Goal: Task Accomplishment & Management: Use online tool/utility

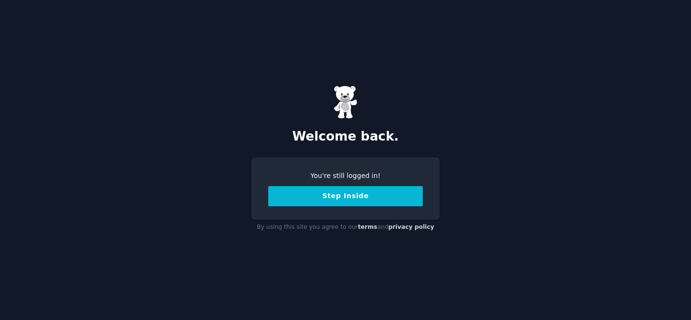
click at [334, 199] on button "Step Inside" at bounding box center [345, 196] width 154 height 20
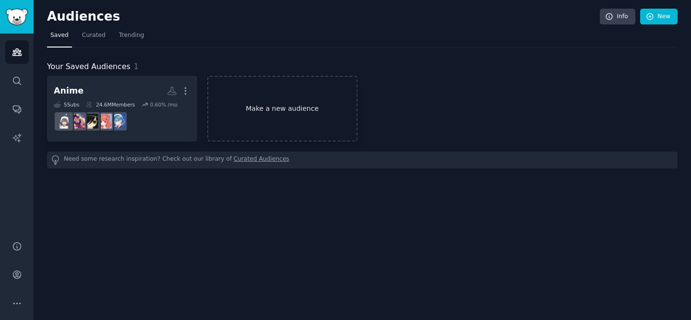
click at [247, 107] on link "Make a new audience" at bounding box center [282, 109] width 150 height 66
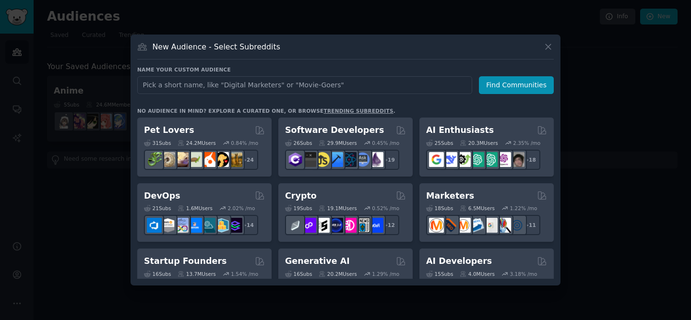
click at [259, 93] on input "text" at bounding box center [304, 85] width 335 height 18
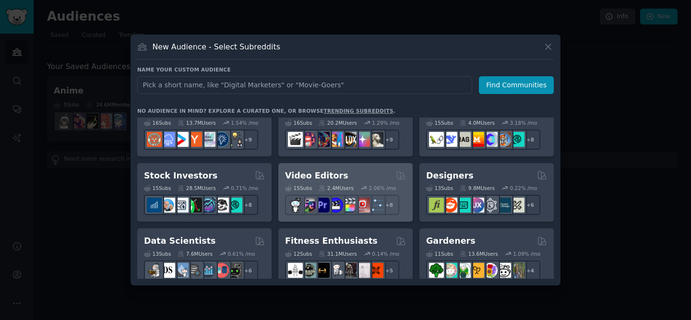
scroll to position [110, 0]
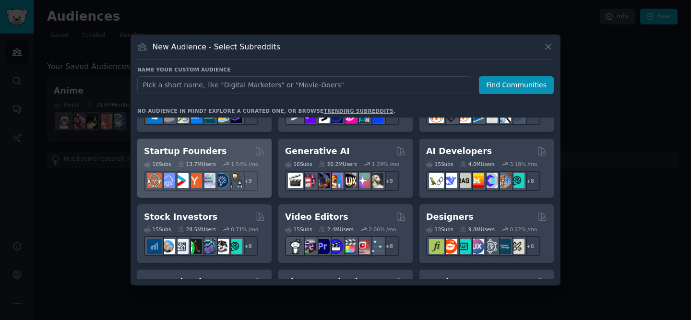
click at [258, 161] on div "16 Sub s 13.7M Users 1.54 % /mo" at bounding box center [204, 164] width 121 height 7
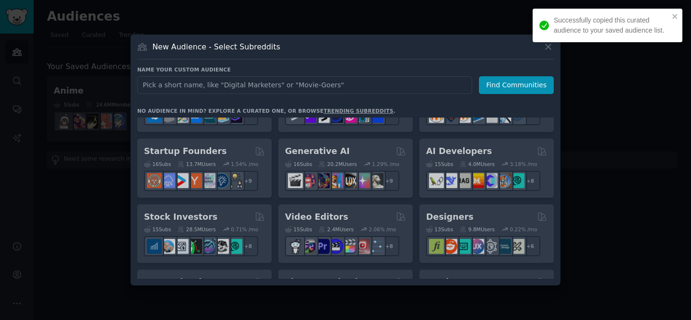
scroll to position [146, 0]
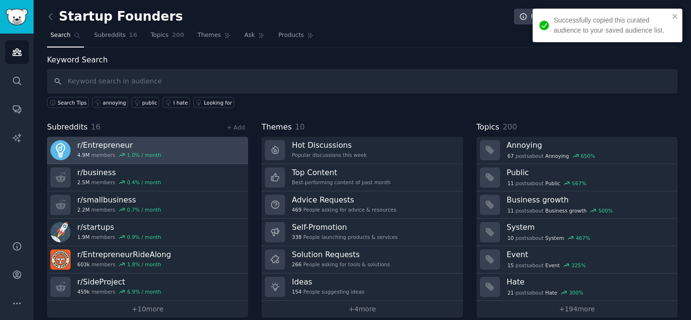
scroll to position [11, 0]
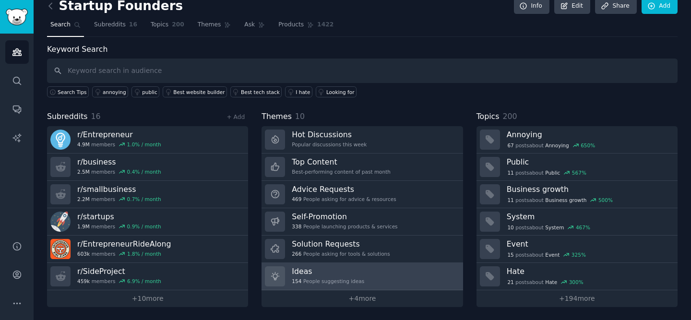
click at [329, 284] on div "Ideas 154 People suggesting ideas" at bounding box center [328, 276] width 72 height 20
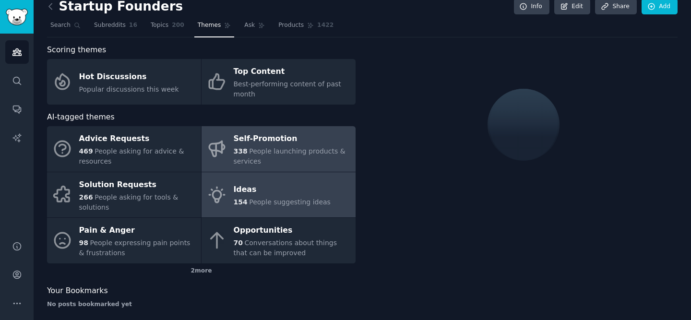
scroll to position [11, 0]
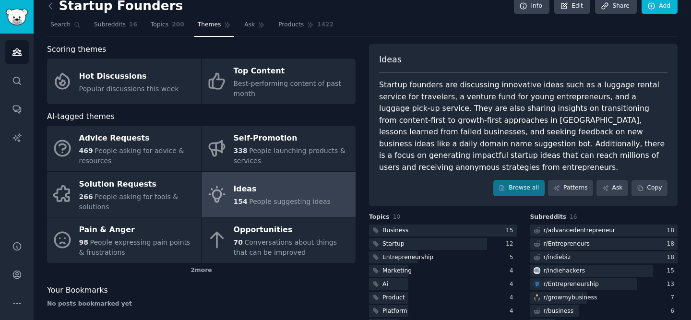
click at [461, 130] on div "Startup founders are discussing innovative ideas such as a luggage rental servi…" at bounding box center [523, 126] width 288 height 94
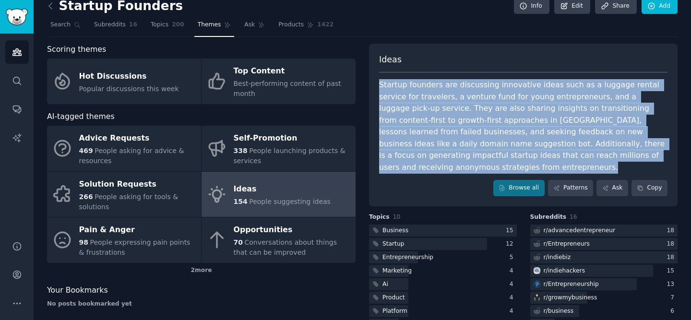
click at [461, 130] on div "Startup founders are discussing innovative ideas such as a luggage rental servi…" at bounding box center [523, 126] width 288 height 94
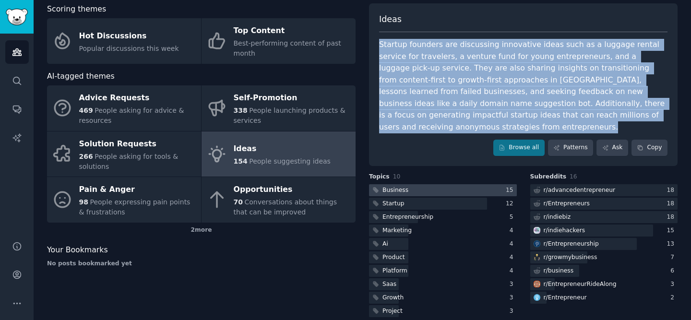
click at [469, 184] on div at bounding box center [443, 190] width 148 height 12
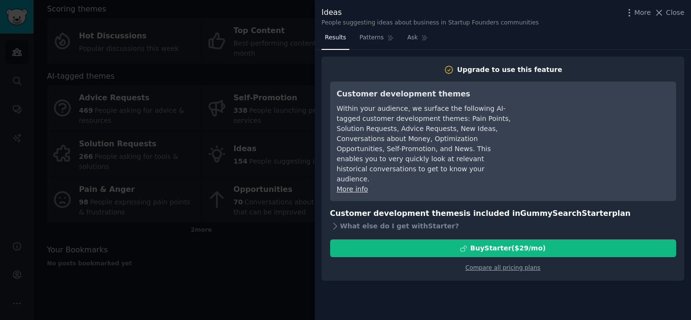
click at [219, 185] on div at bounding box center [345, 160] width 691 height 320
